Goal: Task Accomplishment & Management: Manage account settings

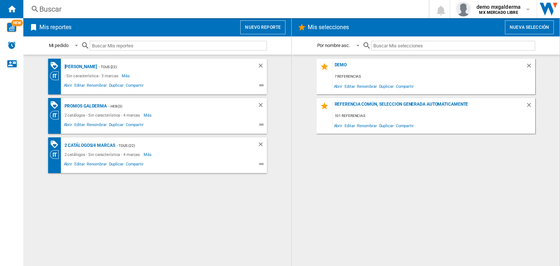
click at [212, 4] on div "Buscar" at bounding box center [224, 9] width 371 height 10
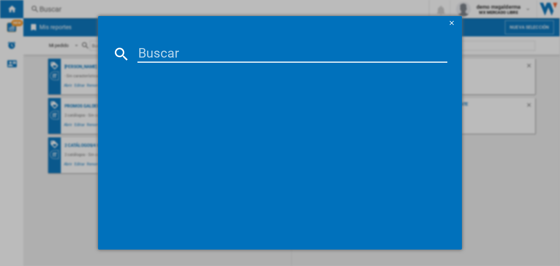
click at [247, 59] on input at bounding box center [293, 54] width 310 height 18
paste input "Cetaphil Optimal"
type input "Cetaphil Optimal"
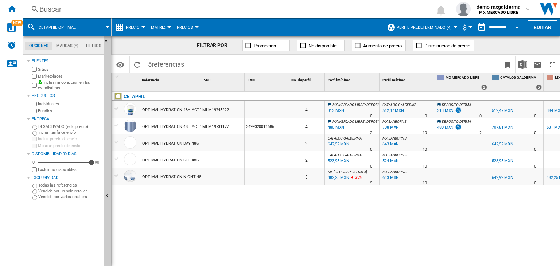
click at [417, 27] on span "Perfil predeterminado (4)" at bounding box center [424, 27] width 55 height 5
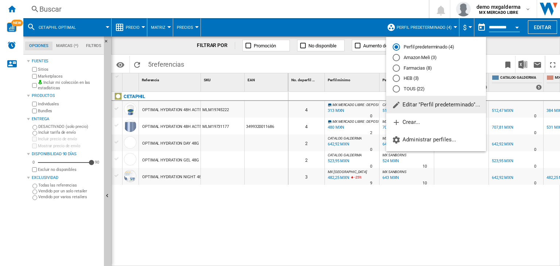
click at [412, 103] on span "Editar "Perfil predeterminado"..." at bounding box center [436, 104] width 88 height 7
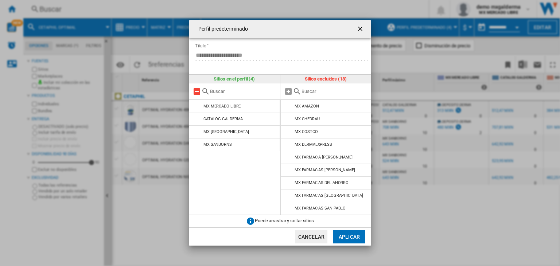
click at [194, 92] on md-icon at bounding box center [197, 91] width 9 height 9
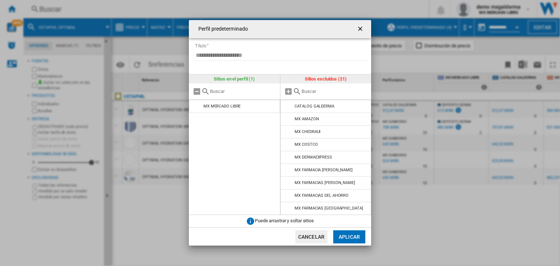
click at [332, 92] on input "text" at bounding box center [335, 91] width 66 height 5
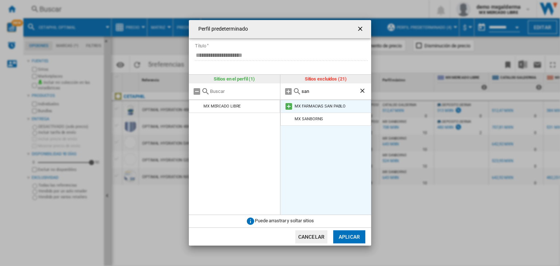
type input "san"
click at [288, 105] on md-icon at bounding box center [289, 106] width 9 height 9
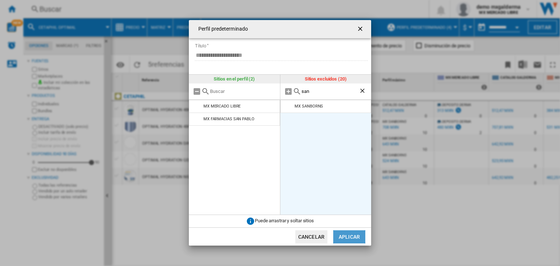
click at [347, 237] on button "Aplicar" at bounding box center [349, 237] width 32 height 13
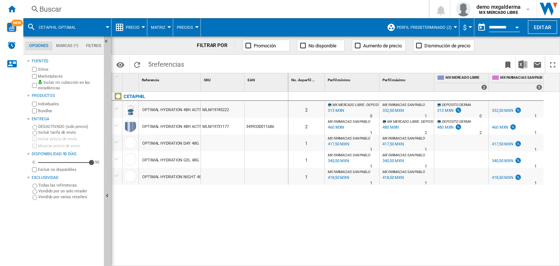
drag, startPoint x: 543, startPoint y: 81, endPoint x: 552, endPoint y: 80, distance: 9.1
drag, startPoint x: 200, startPoint y: 83, endPoint x: 252, endPoint y: 89, distance: 52.9
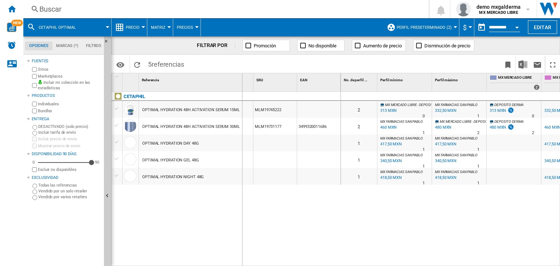
drag, startPoint x: 254, startPoint y: 88, endPoint x: 242, endPoint y: 88, distance: 11.7
